Goal: Book appointment/travel/reservation

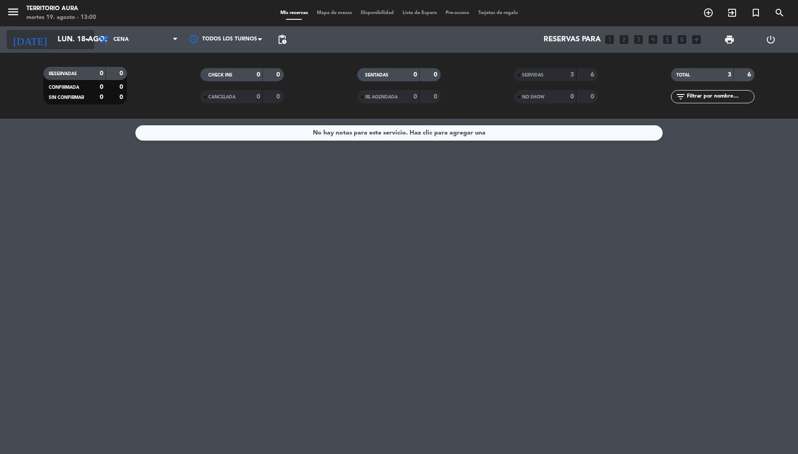
click at [73, 41] on input "lun. 18 ago." at bounding box center [100, 39] width 95 height 17
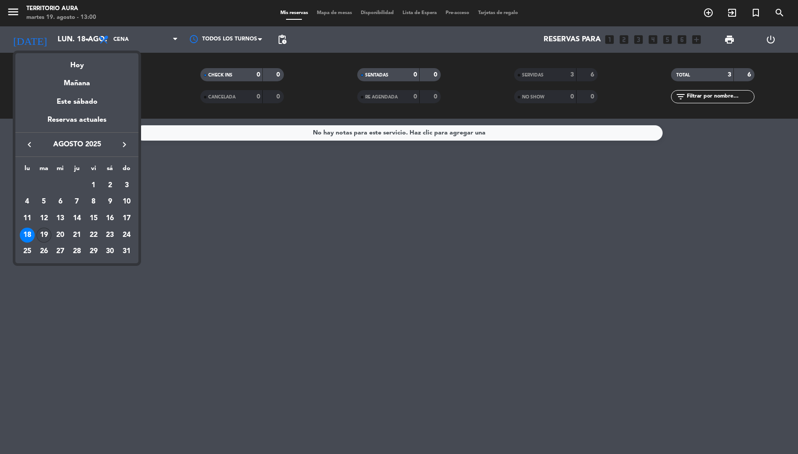
click at [42, 234] on div "19" at bounding box center [43, 235] width 15 height 15
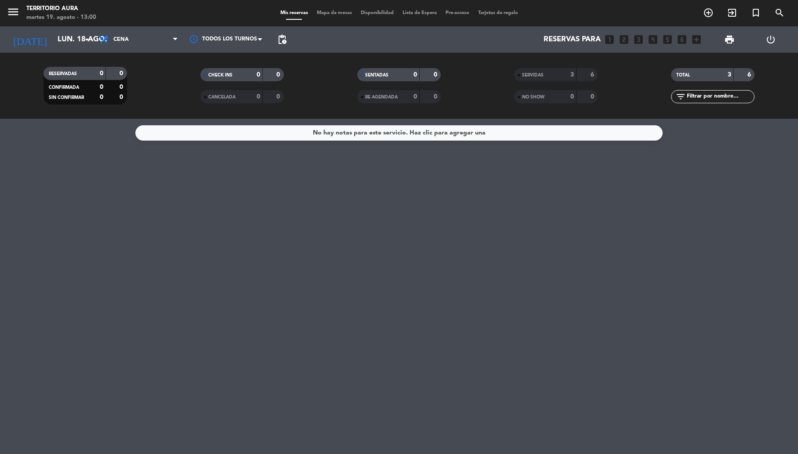
type input "[DATE]"
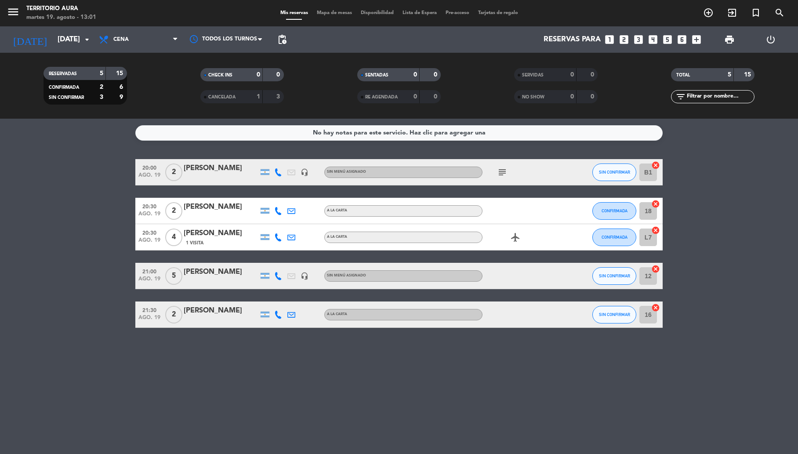
click at [202, 271] on div "[PERSON_NAME]" at bounding box center [221, 271] width 75 height 11
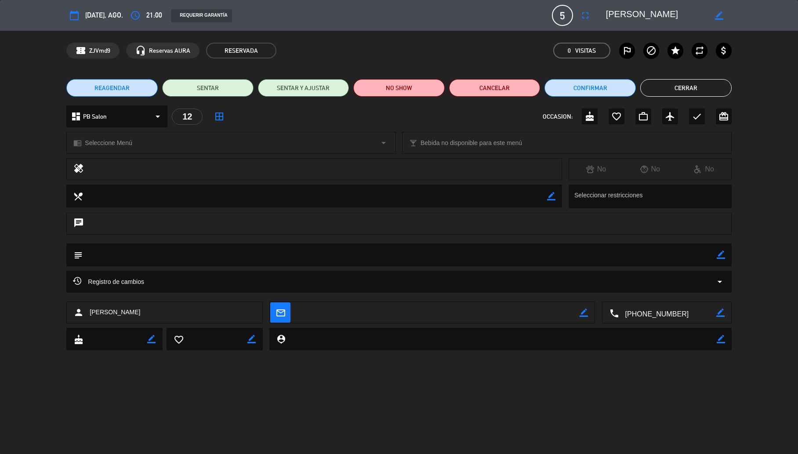
click at [692, 80] on button "Cerrar" at bounding box center [686, 88] width 91 height 18
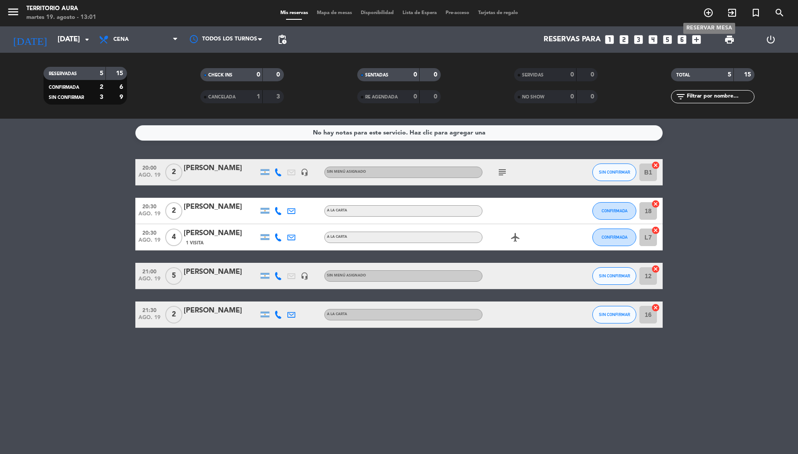
click at [710, 9] on icon "add_circle_outline" at bounding box center [708, 12] width 11 height 11
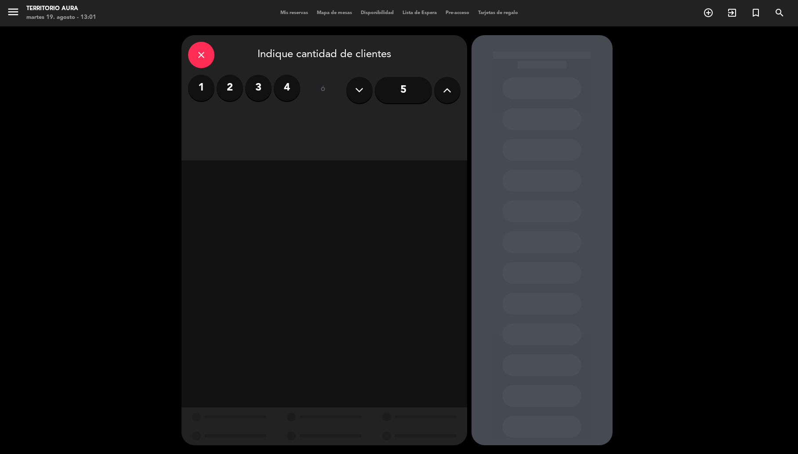
click at [231, 91] on label "2" at bounding box center [230, 88] width 26 height 26
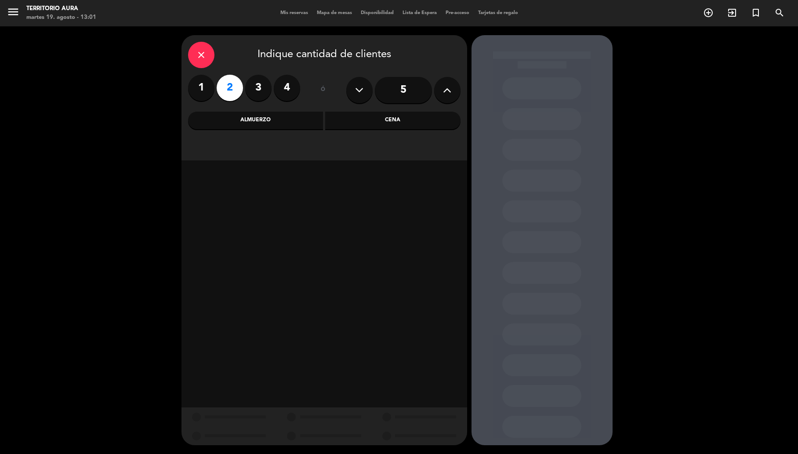
click at [381, 127] on div "Cena" at bounding box center [392, 121] width 135 height 18
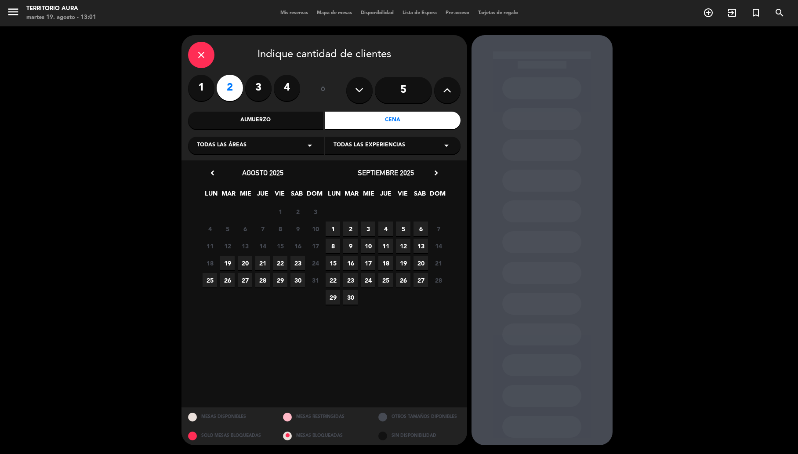
click at [229, 264] on span "19" at bounding box center [227, 263] width 15 height 15
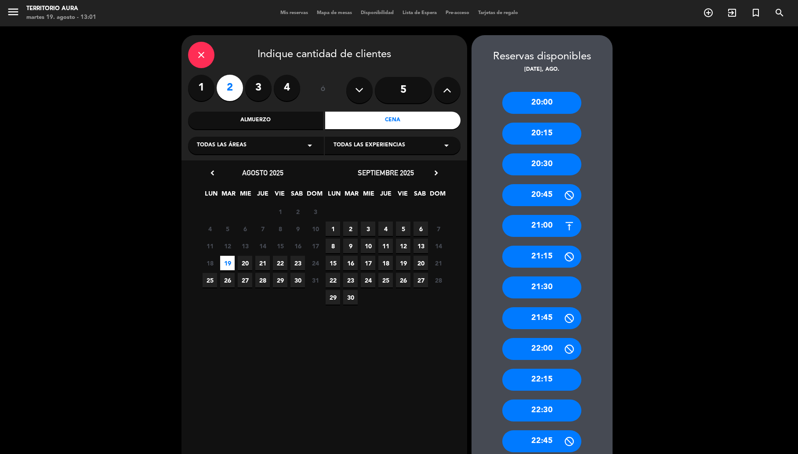
click at [544, 375] on div "22:15" at bounding box center [541, 380] width 79 height 22
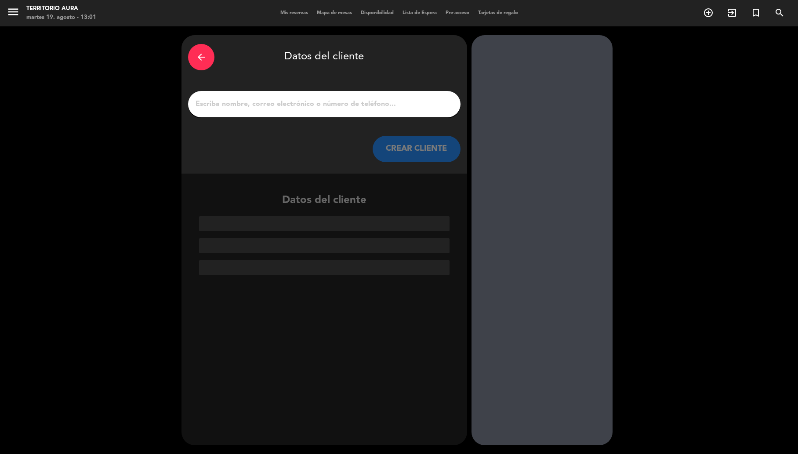
click at [312, 106] on input "1" at bounding box center [324, 104] width 259 height 12
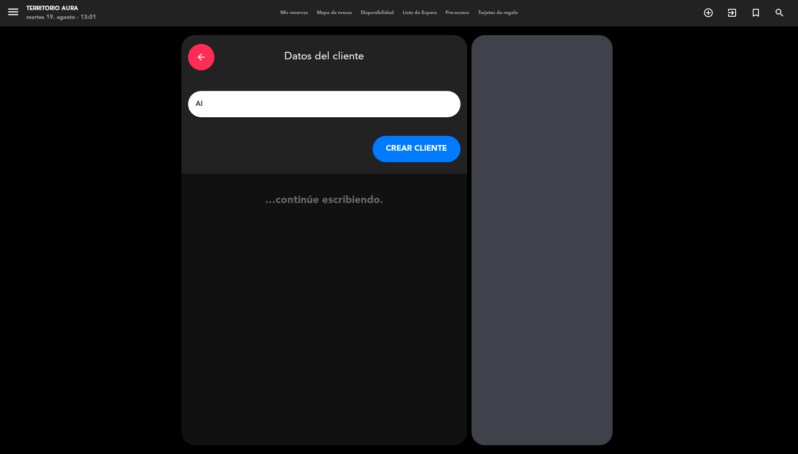
type input "A"
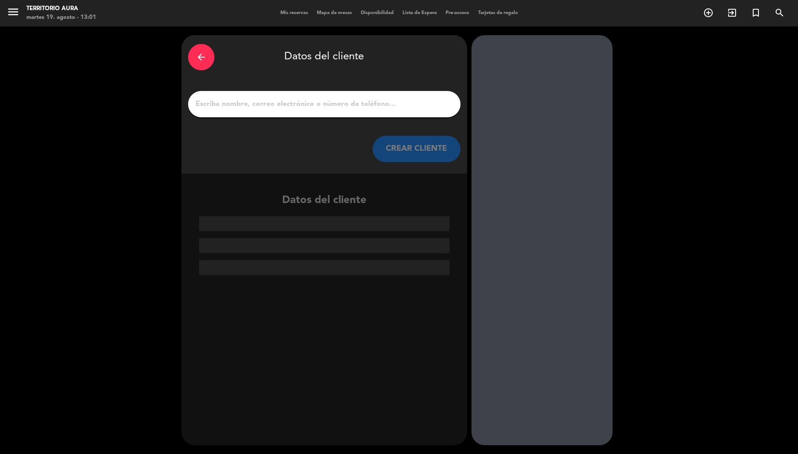
click at [203, 63] on div "arrow_back" at bounding box center [201, 57] width 26 height 26
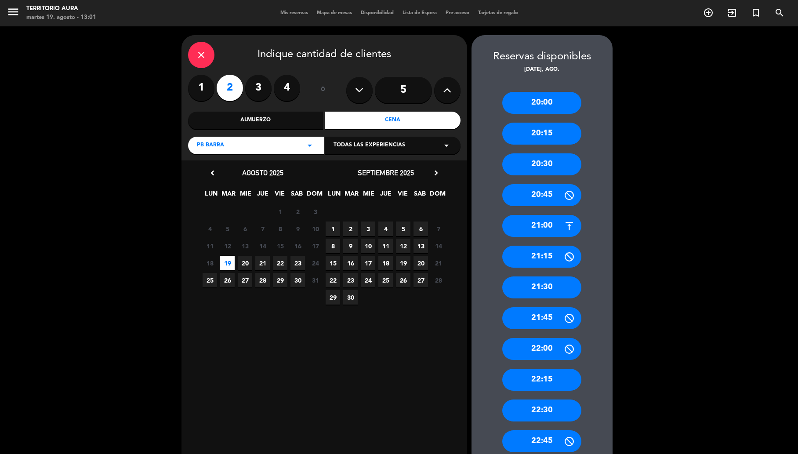
click at [203, 63] on div "close" at bounding box center [201, 55] width 26 height 26
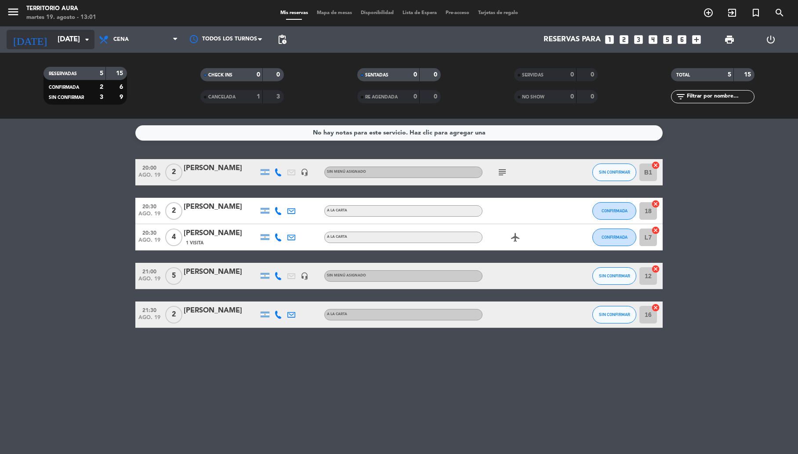
click at [65, 44] on input "[DATE]" at bounding box center [100, 39] width 95 height 17
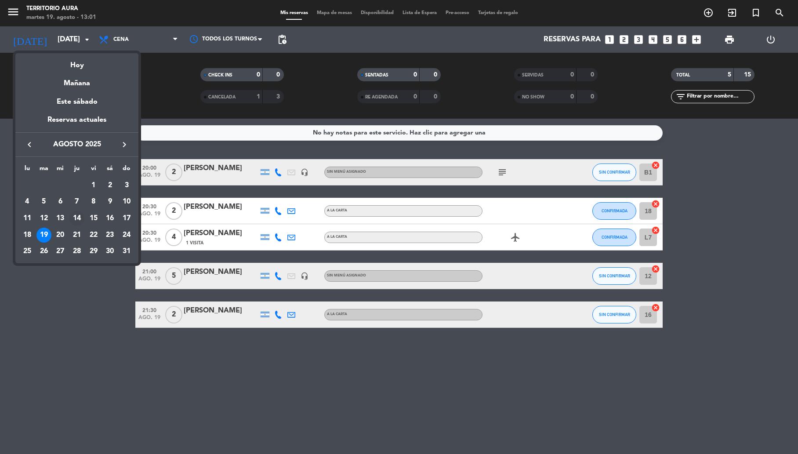
click at [79, 218] on div "14" at bounding box center [76, 218] width 15 height 15
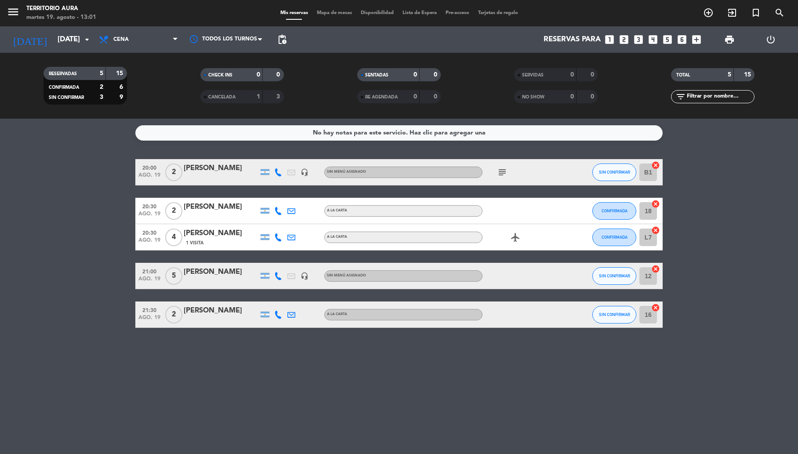
type input "jue. 14 ago."
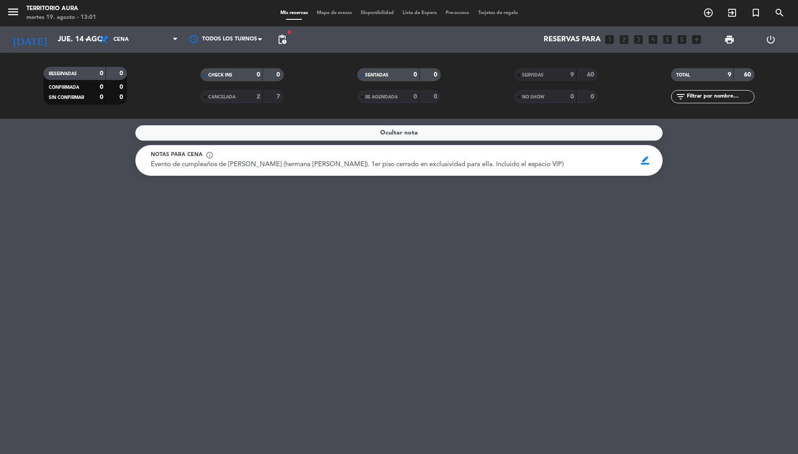
click at [547, 74] on div "SERVIDAS" at bounding box center [537, 75] width 40 height 10
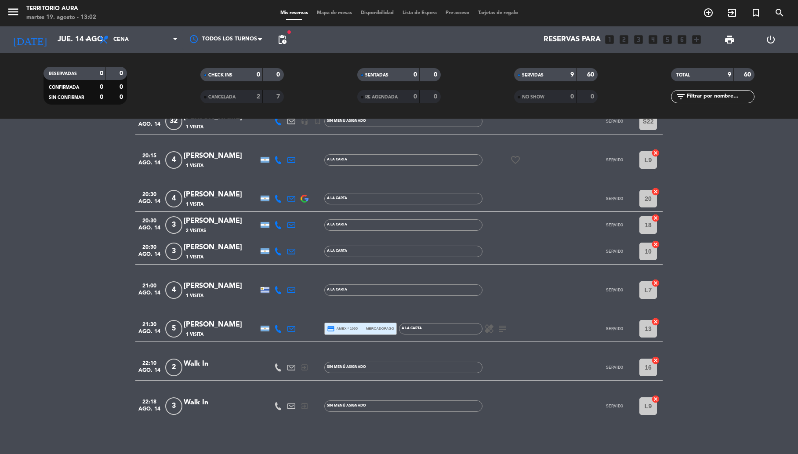
scroll to position [89, 0]
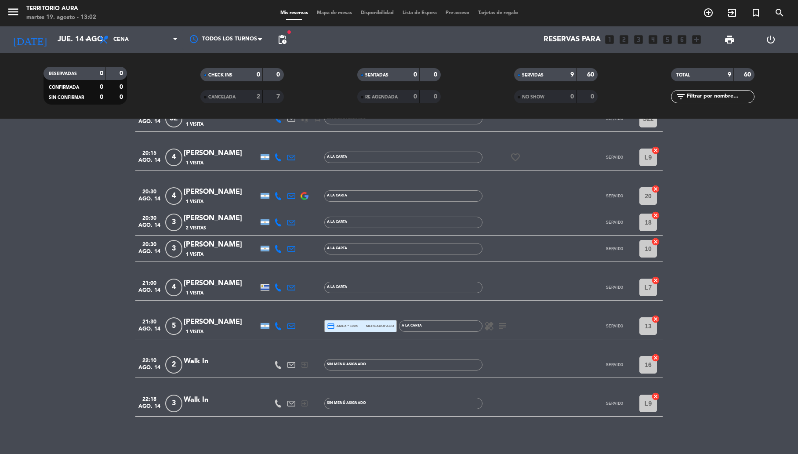
click at [235, 323] on div "[PERSON_NAME]" at bounding box center [221, 322] width 75 height 11
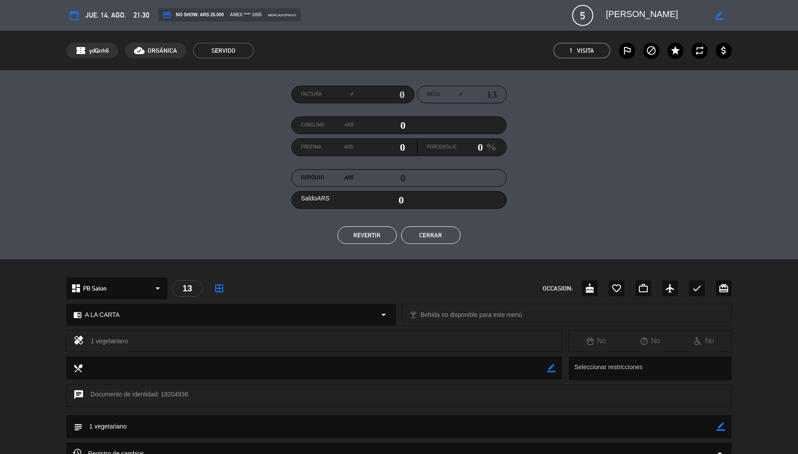
click at [447, 236] on button "Cerrar" at bounding box center [430, 235] width 59 height 18
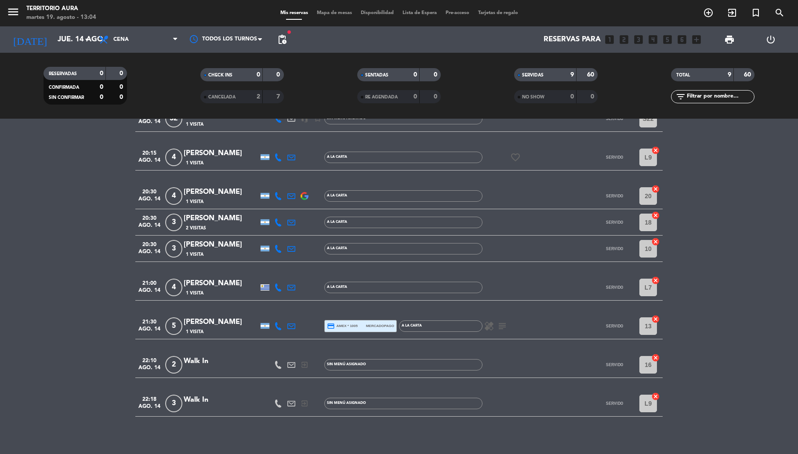
scroll to position [0, 0]
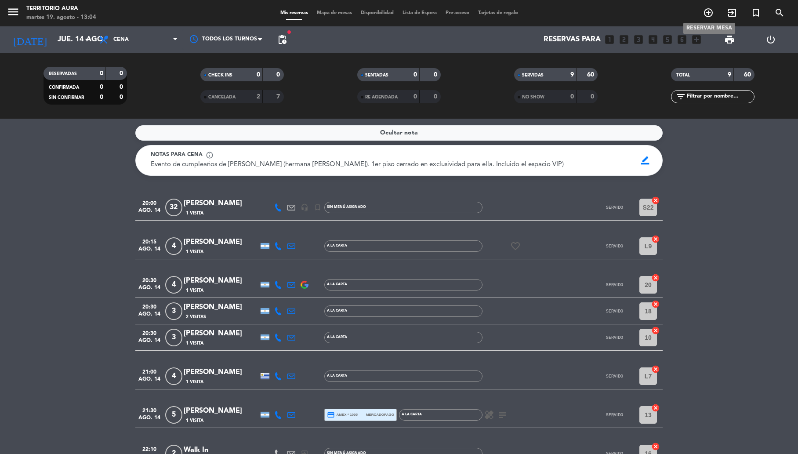
click at [707, 15] on icon "add_circle_outline" at bounding box center [708, 12] width 11 height 11
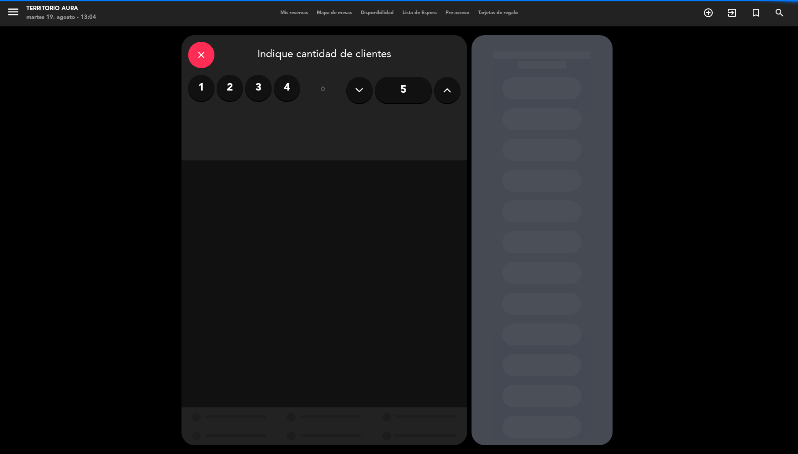
click at [233, 87] on label "2" at bounding box center [230, 88] width 26 height 26
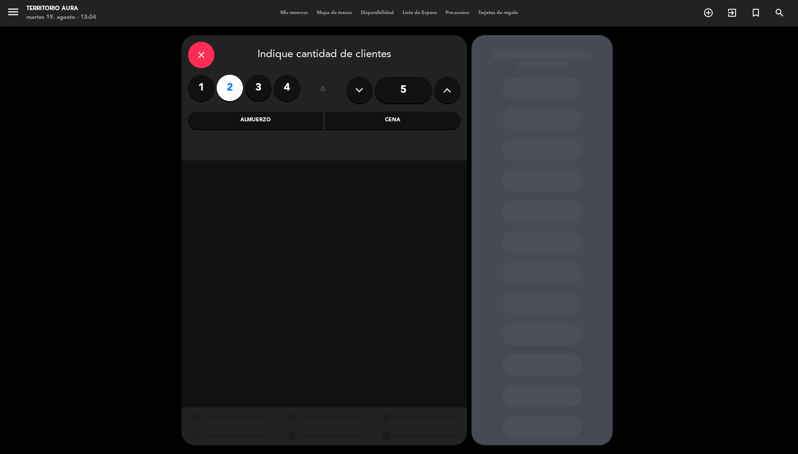
click at [381, 127] on div "Cena" at bounding box center [392, 121] width 135 height 18
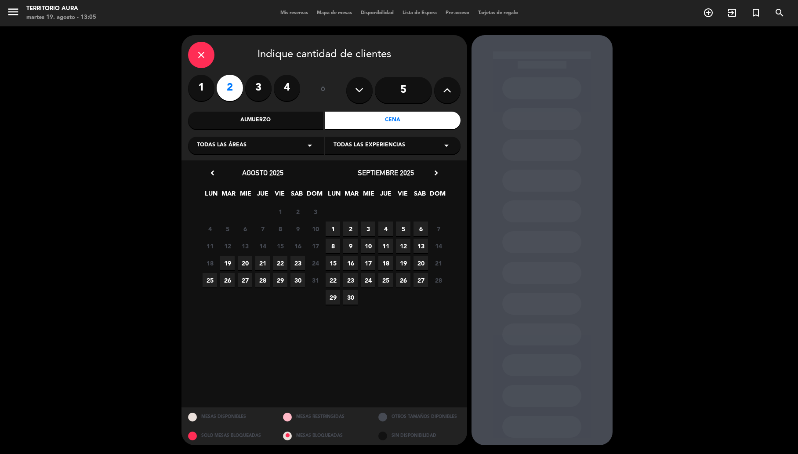
click at [226, 262] on span "19" at bounding box center [227, 263] width 15 height 15
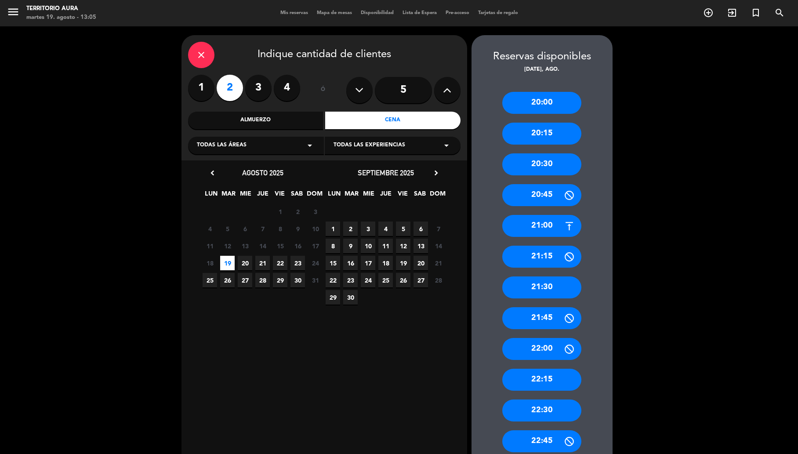
click at [546, 380] on div "22:15" at bounding box center [541, 380] width 79 height 22
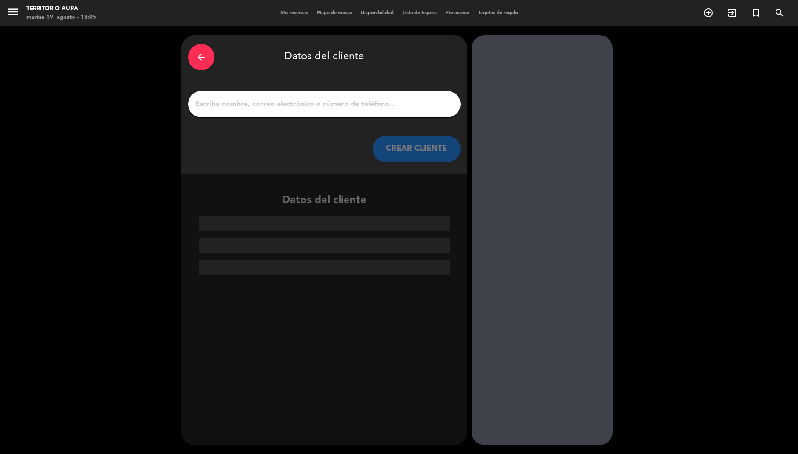
click at [313, 108] on input "1" at bounding box center [324, 104] width 259 height 12
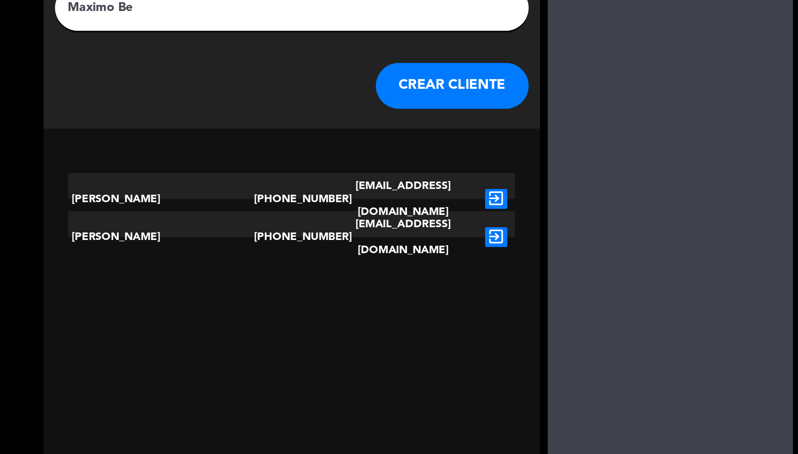
type input "Maximo Be"
click at [440, 231] on icon "exit_to_app" at bounding box center [442, 235] width 13 height 11
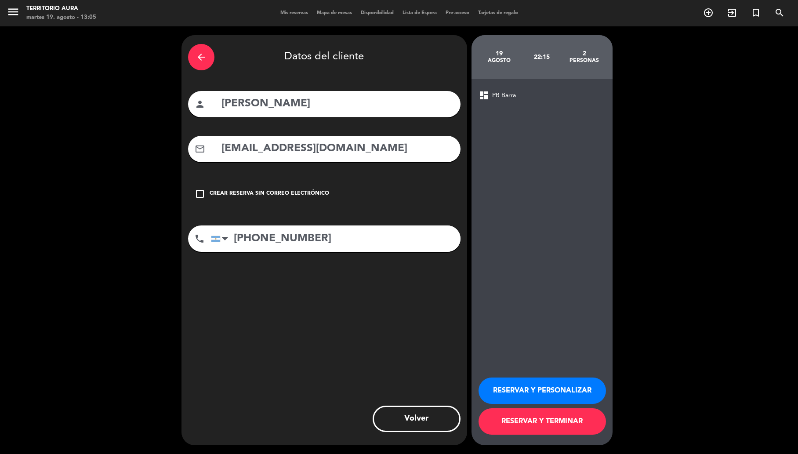
click at [548, 384] on button "RESERVAR Y PERSONALIZAR" at bounding box center [542, 391] width 127 height 26
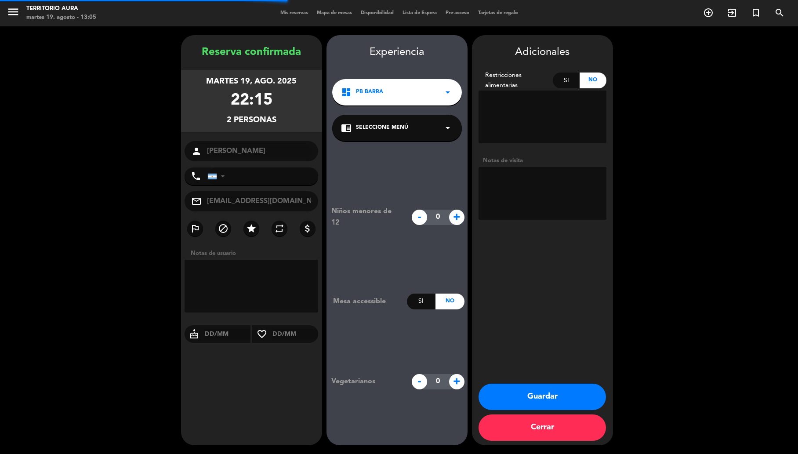
type input "[PHONE_NUMBER]"
click at [405, 101] on div "dashboard PB Barra arrow_drop_down" at bounding box center [397, 92] width 130 height 26
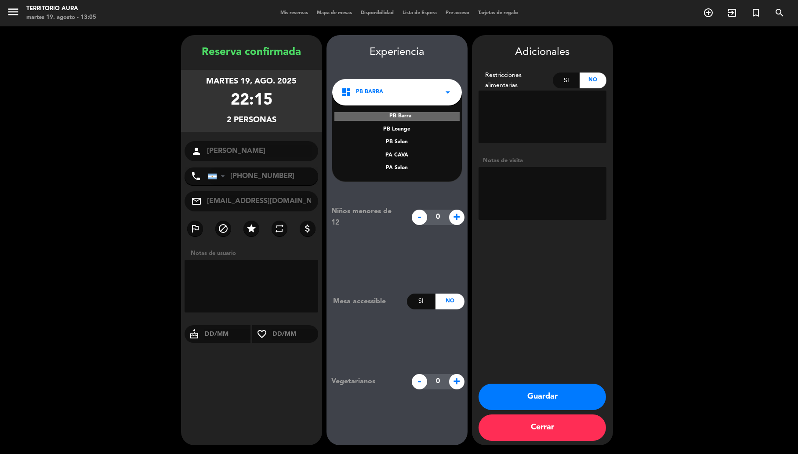
click at [407, 167] on div "PA Salon" at bounding box center [397, 168] width 112 height 9
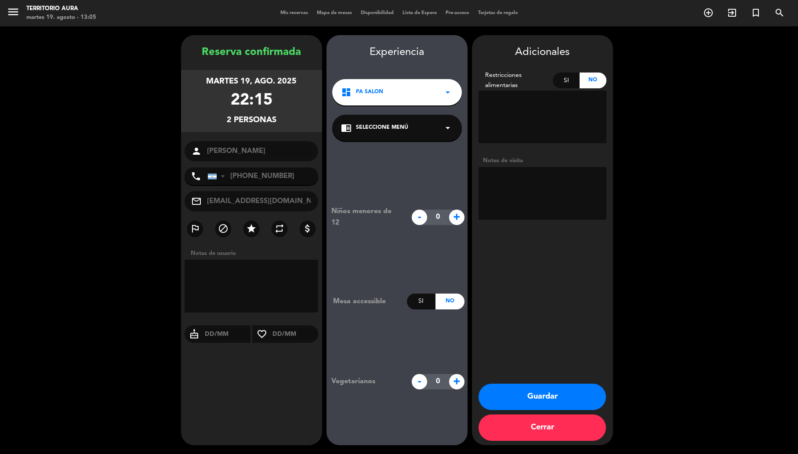
click at [545, 184] on textarea at bounding box center [543, 193] width 128 height 53
click at [566, 211] on textarea at bounding box center [543, 193] width 128 height 53
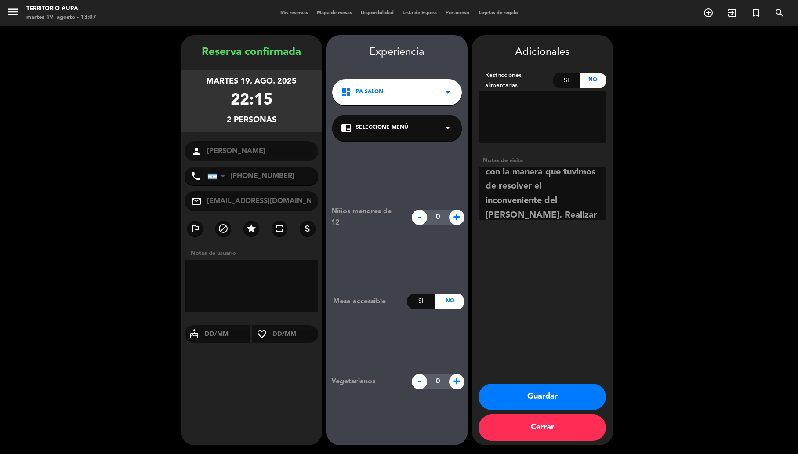
scroll to position [99, 0]
drag, startPoint x: 587, startPoint y: 194, endPoint x: 557, endPoint y: 192, distance: 30.9
click at [557, 192] on textarea at bounding box center [543, 193] width 128 height 53
type textarea "Estuvieron cenando con nosotros el dia [DATE] de la semana pasada. Son conocido…"
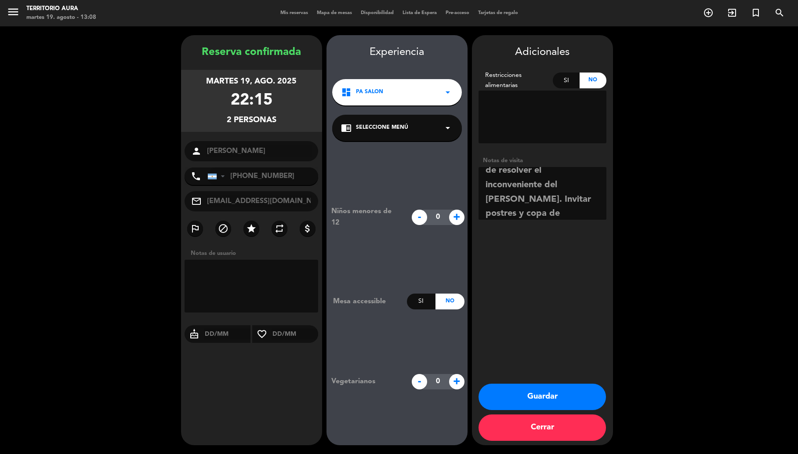
click at [540, 393] on button "Guardar" at bounding box center [542, 397] width 127 height 26
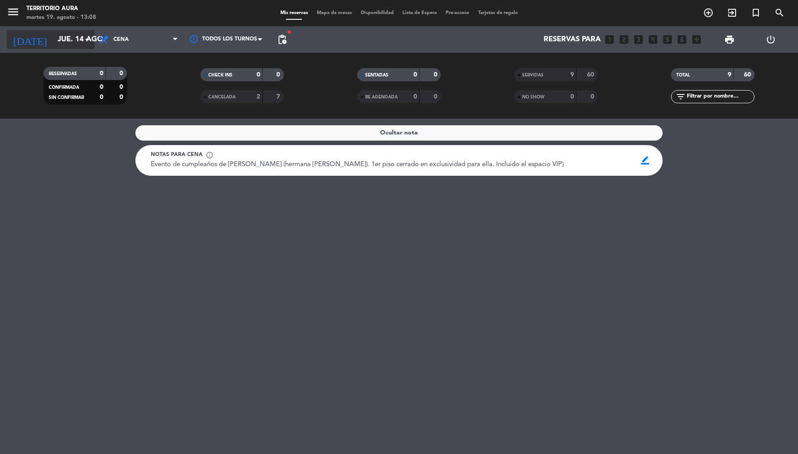
click at [93, 42] on input "jue. 14 ago." at bounding box center [100, 39] width 95 height 17
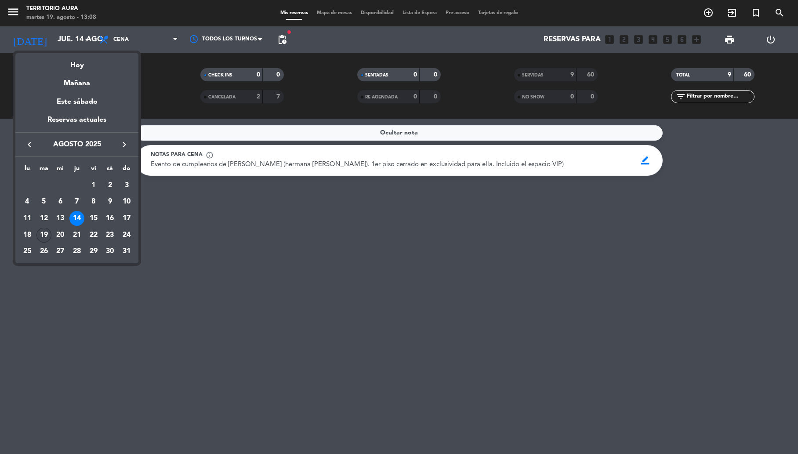
click at [48, 233] on div "19" at bounding box center [43, 235] width 15 height 15
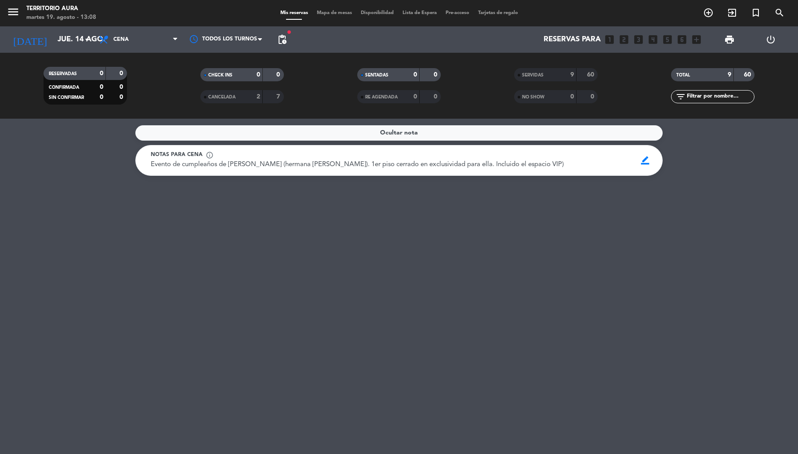
type input "[DATE]"
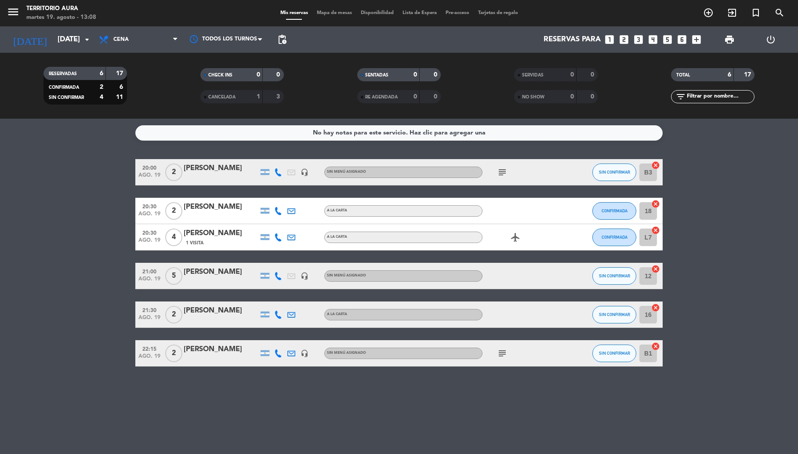
click at [236, 349] on div "[PERSON_NAME]" at bounding box center [221, 349] width 75 height 11
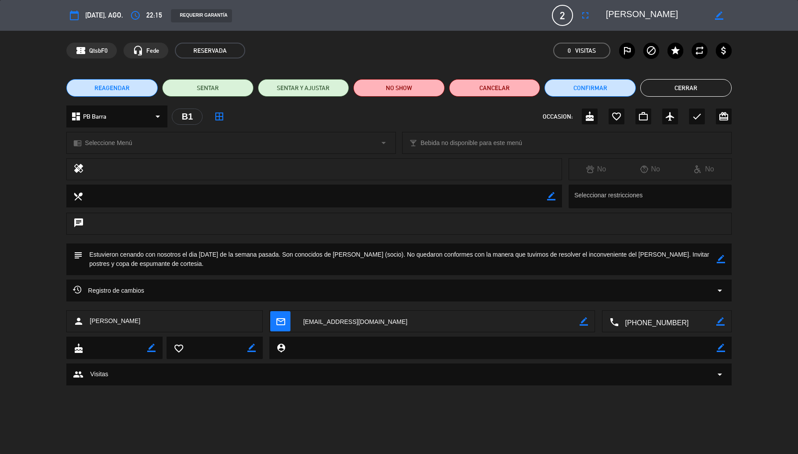
click at [723, 263] on div "border_color" at bounding box center [721, 260] width 8 height 32
click at [723, 258] on icon "border_color" at bounding box center [721, 259] width 8 height 8
type textarea "Estuvieron cenando con nosotros el dia [DATE] de la semana pasada. Son conocido…"
click at [603, 90] on button "Confirmar" at bounding box center [590, 88] width 91 height 18
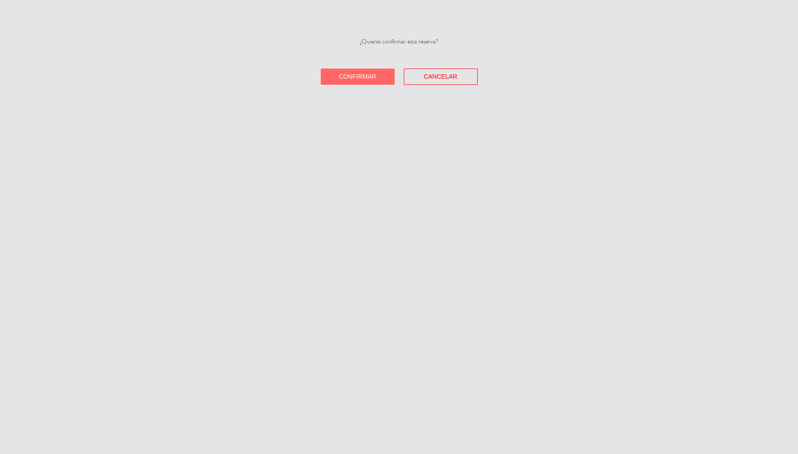
click at [374, 79] on span "Confirmar" at bounding box center [357, 76] width 37 height 7
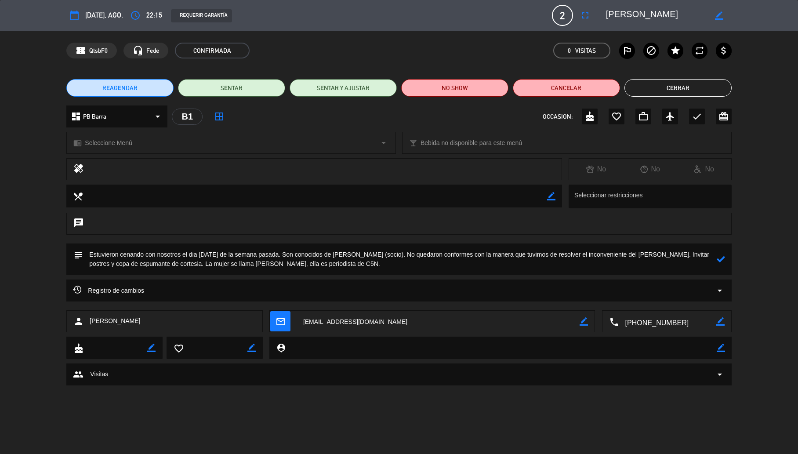
click at [692, 85] on button "Cerrar" at bounding box center [678, 88] width 107 height 18
